Goal: Check status: Check status

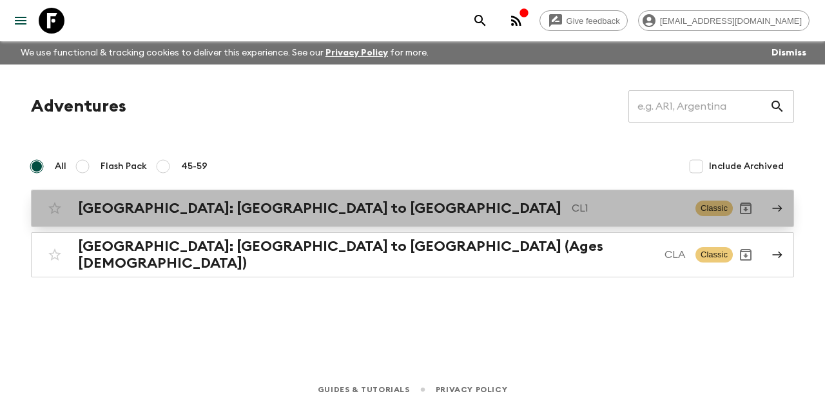
click at [199, 209] on h2 "[GEOGRAPHIC_DATA]: [GEOGRAPHIC_DATA] to [GEOGRAPHIC_DATA]" at bounding box center [320, 208] width 484 height 17
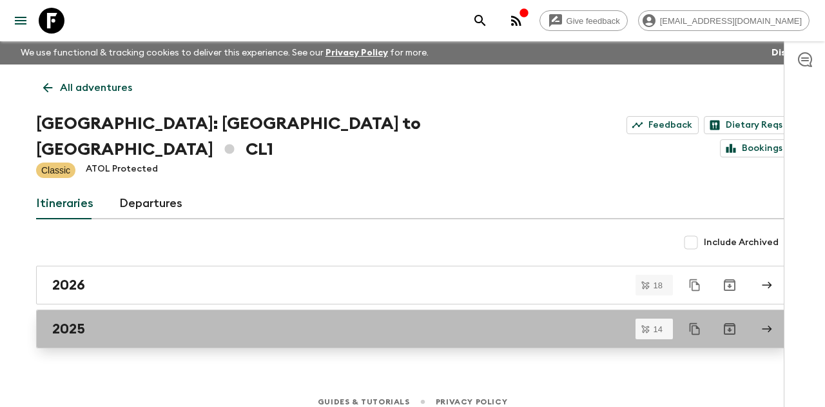
click at [85, 320] on h2 "2025" at bounding box center [68, 328] width 33 height 17
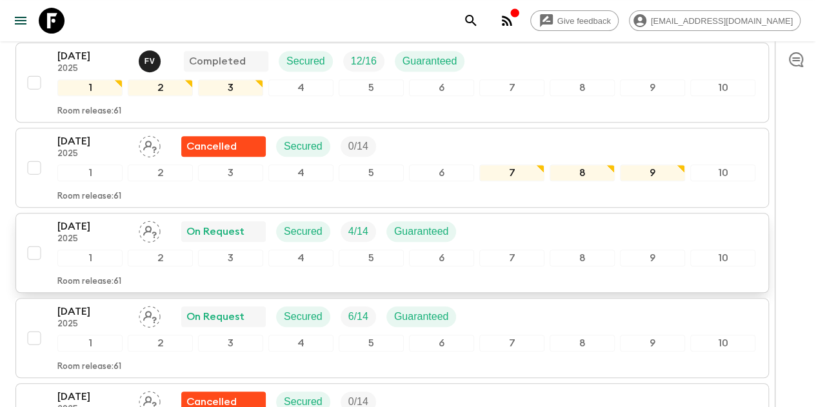
scroll to position [322, 0]
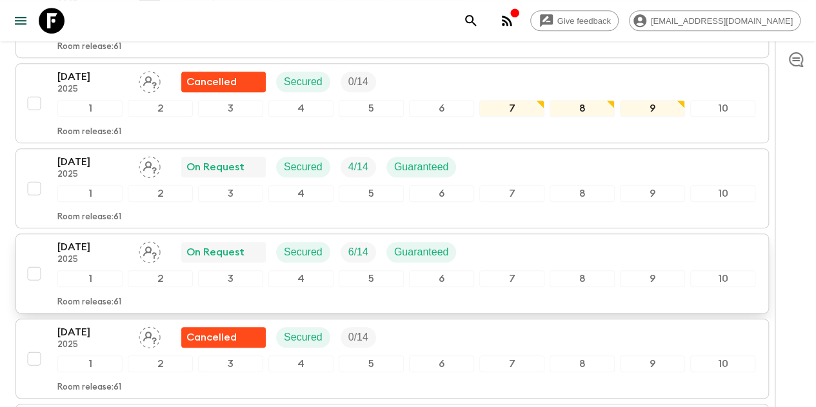
click at [135, 239] on div "[DATE] 2025 On Request Secured 6 / 14 Guaranteed 1 2 3 4 5 6 7 8 9 10 Room rele…" at bounding box center [406, 273] width 698 height 68
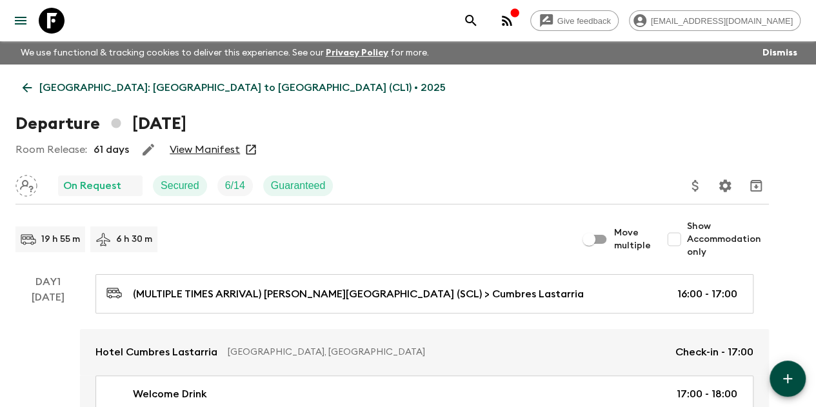
click at [34, 92] on icon at bounding box center [27, 88] width 14 height 14
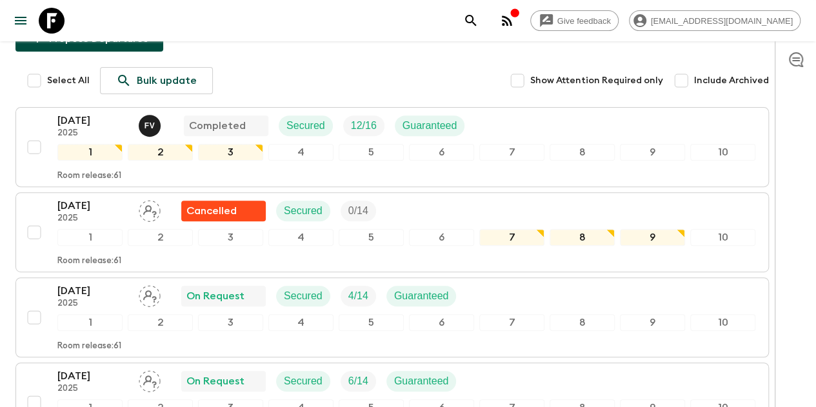
scroll to position [258, 0]
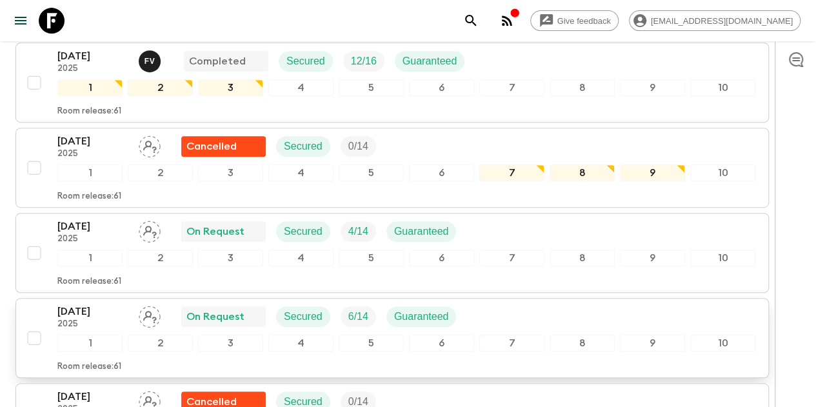
click at [119, 319] on p "2025" at bounding box center [92, 324] width 71 height 10
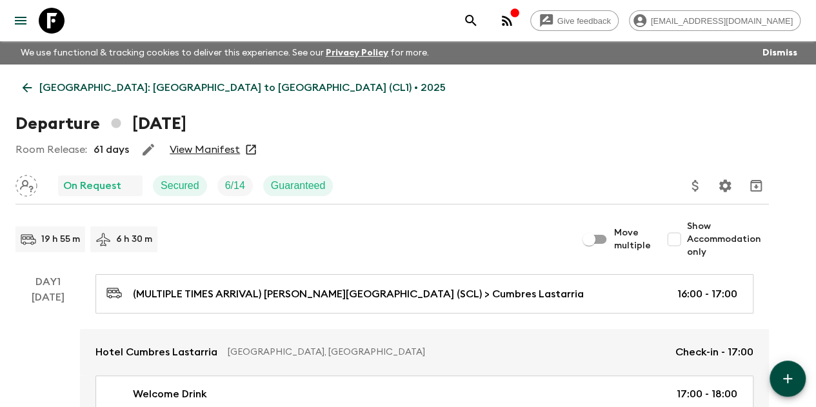
click at [190, 149] on link "View Manifest" at bounding box center [205, 149] width 70 height 13
